Goal: Find specific page/section

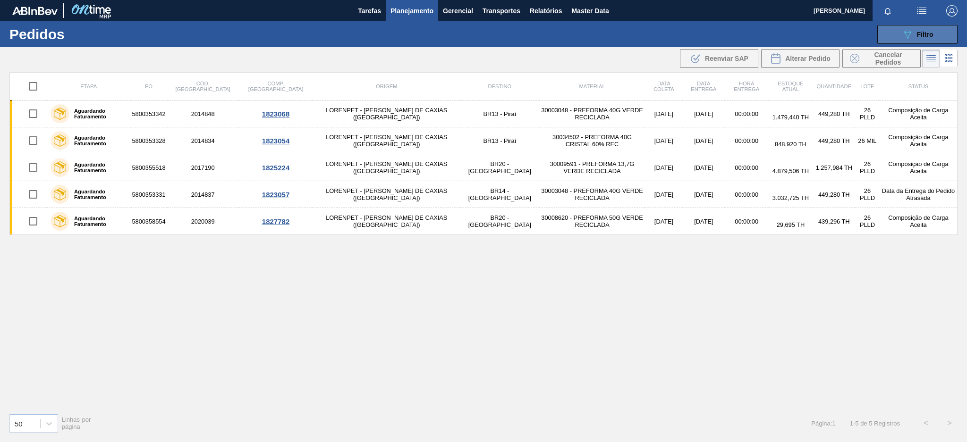
click at [895, 37] on button "089F7B8B-B2A5-4AFE-B5C0-19BA573D28AC Filtro" at bounding box center [917, 34] width 80 height 19
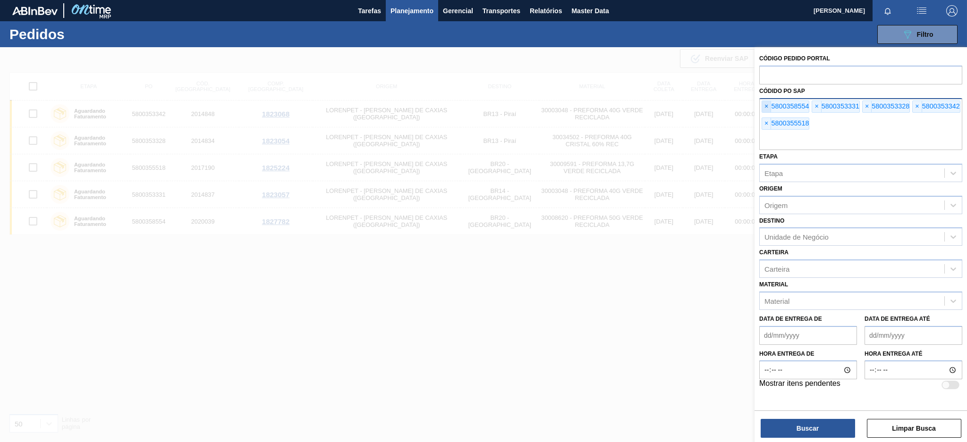
click at [764, 106] on span "×" at bounding box center [766, 106] width 9 height 11
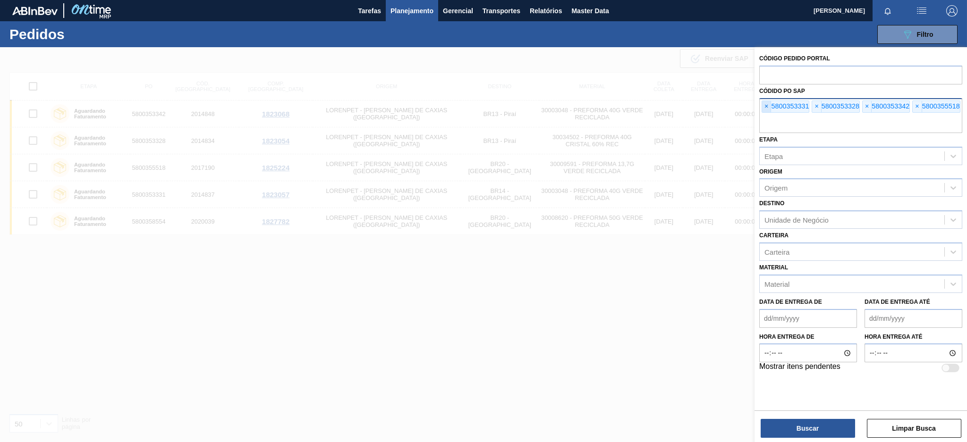
click at [764, 106] on span "×" at bounding box center [766, 106] width 9 height 11
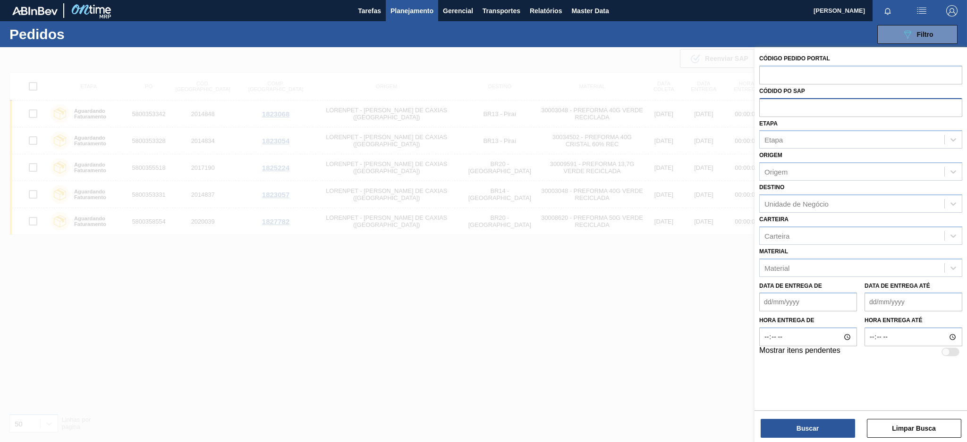
click at [764, 106] on input "text" at bounding box center [860, 107] width 203 height 18
paste input "5800343730"
type input "5800343730"
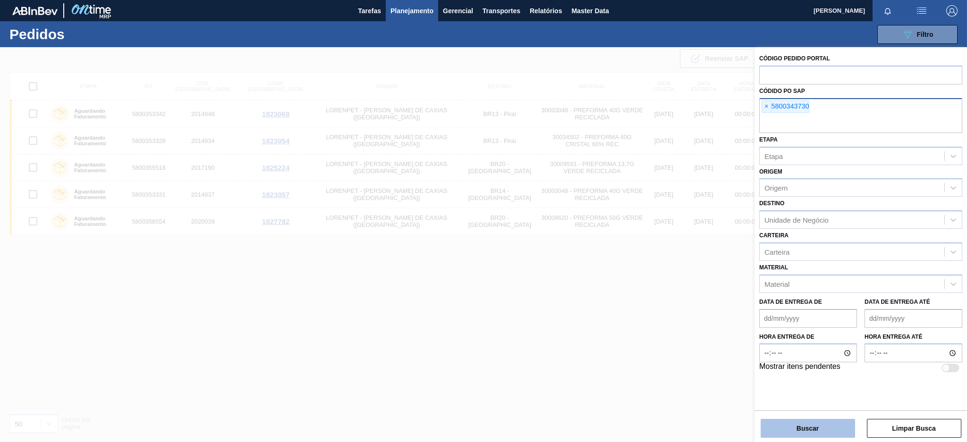
click at [810, 428] on button "Buscar" at bounding box center [807, 428] width 94 height 19
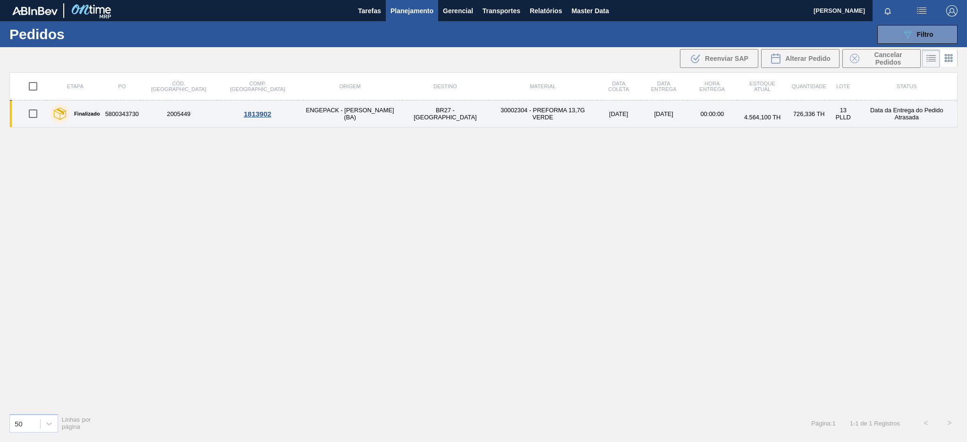
click at [509, 110] on td "30002304 - PREFORMA 13,7G VERDE" at bounding box center [542, 114] width 109 height 27
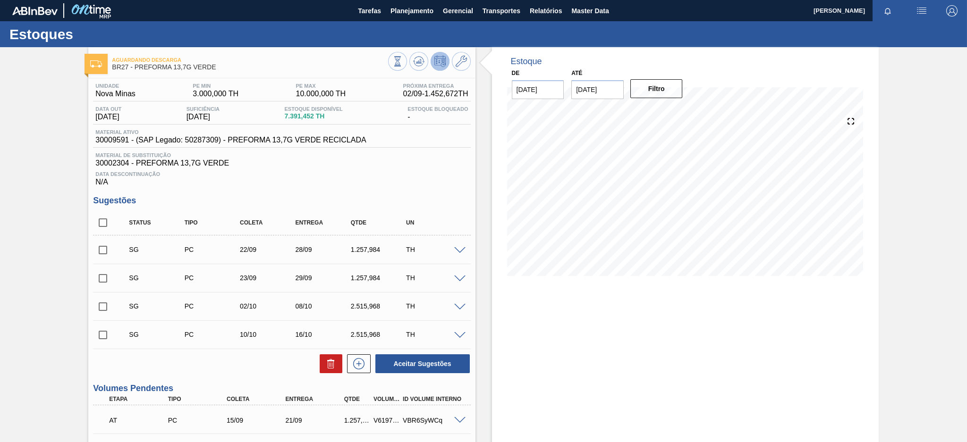
click at [315, 227] on div "Status Tipo [PERSON_NAME] Entrega Qtde UN" at bounding box center [289, 223] width 332 height 20
